Goal: Information Seeking & Learning: Learn about a topic

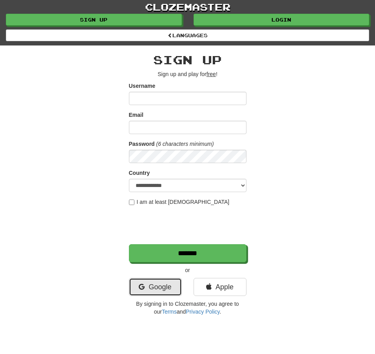
click at [163, 287] on link "Google" at bounding box center [155, 287] width 53 height 18
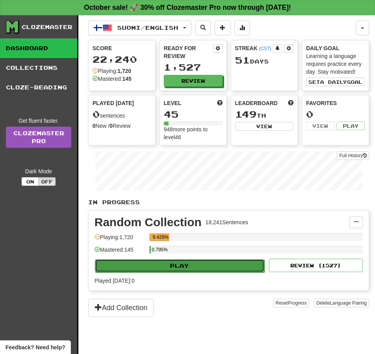
click at [181, 268] on button "Play" at bounding box center [180, 265] width 170 height 13
select select "**"
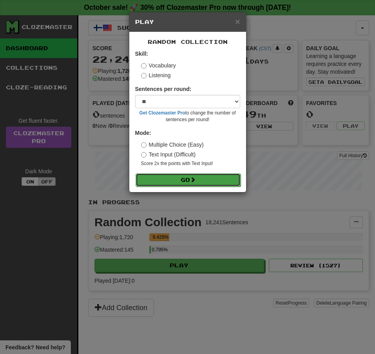
click at [188, 184] on button "Go" at bounding box center [188, 179] width 105 height 13
